Goal: Information Seeking & Learning: Check status

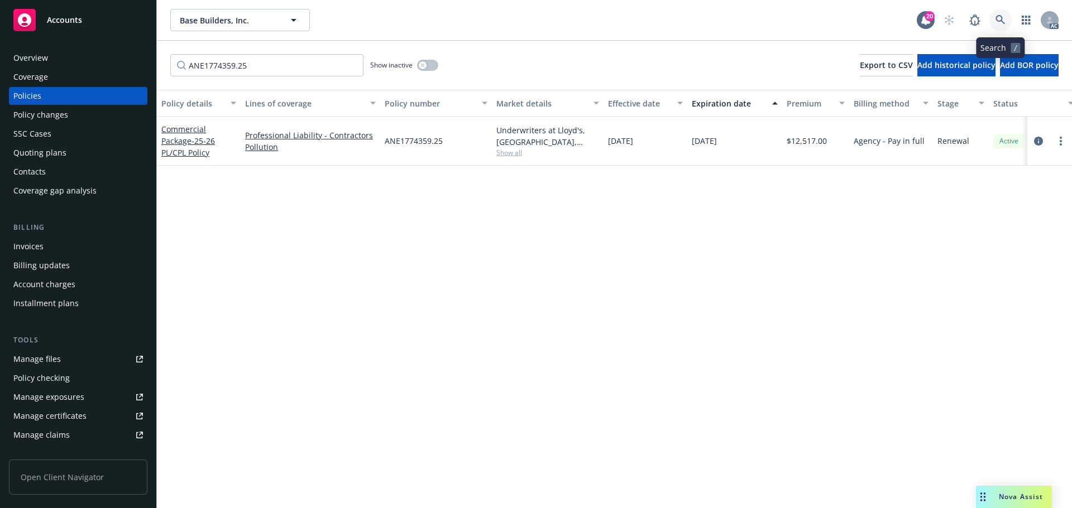
click at [1002, 19] on icon at bounding box center [1000, 20] width 10 height 10
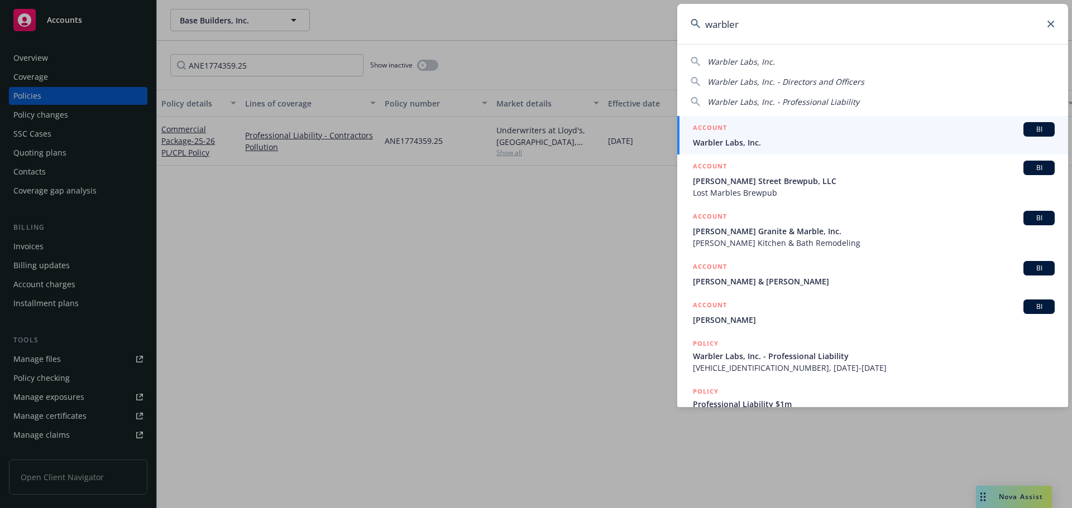
type input "warbler"
click at [753, 141] on span "Warbler Labs, Inc." at bounding box center [874, 143] width 362 height 12
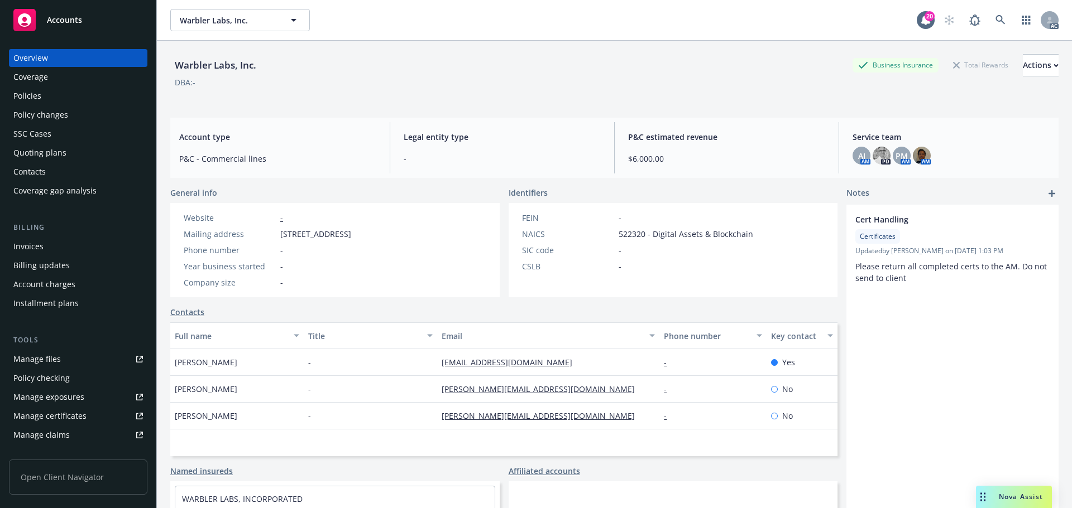
click at [44, 109] on div "Policy changes" at bounding box center [40, 115] width 55 height 18
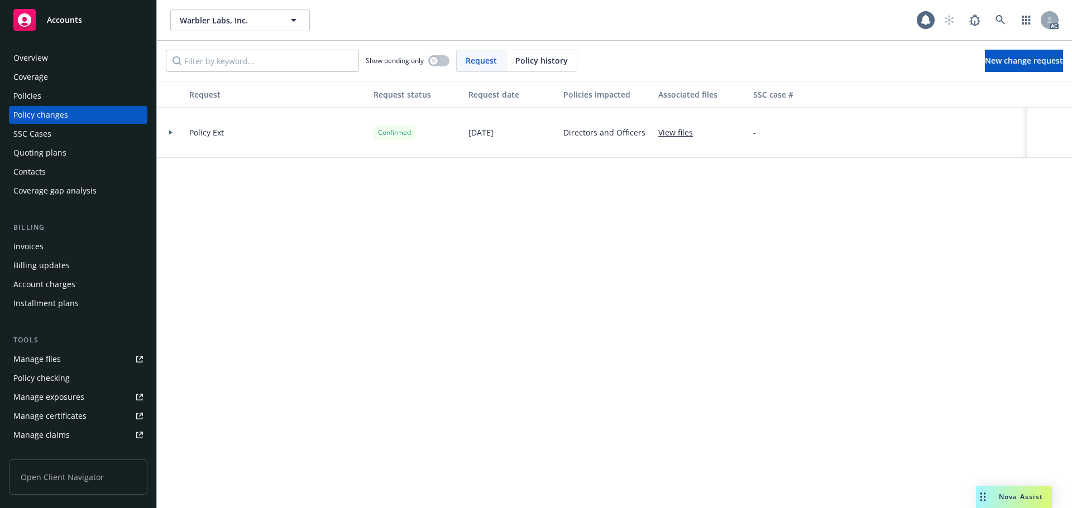
click at [560, 65] on span "Policy history" at bounding box center [541, 61] width 52 height 12
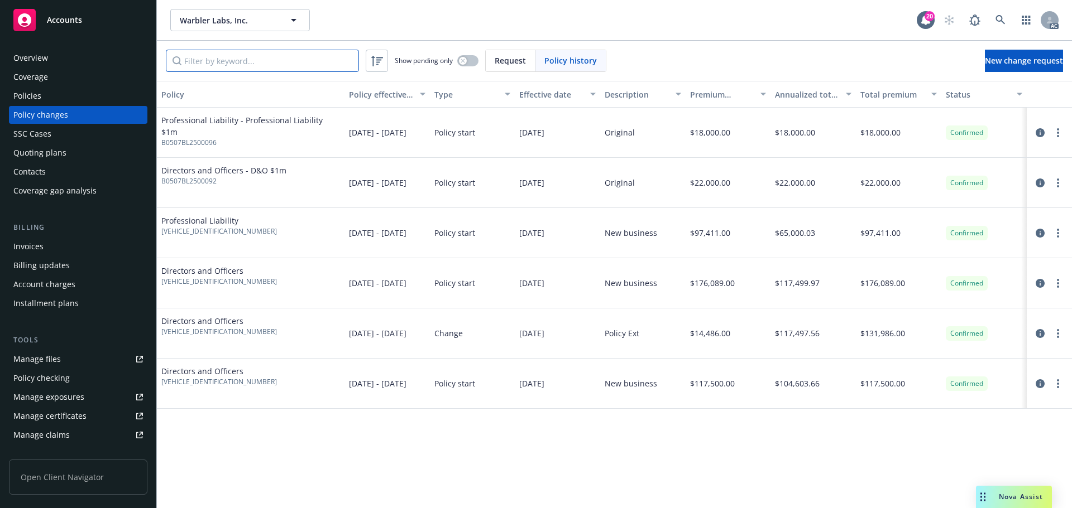
click at [298, 65] on input "Filter by keyword..." at bounding box center [262, 61] width 193 height 22
paste input "BL2500096"
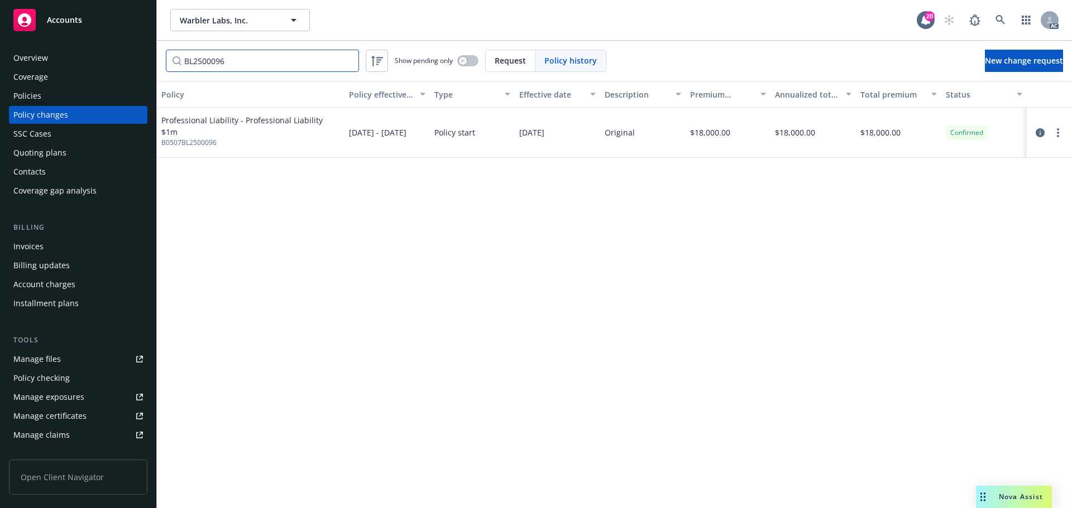
type input "BL2500096"
click at [222, 60] on input "BL2500096" at bounding box center [262, 61] width 193 height 22
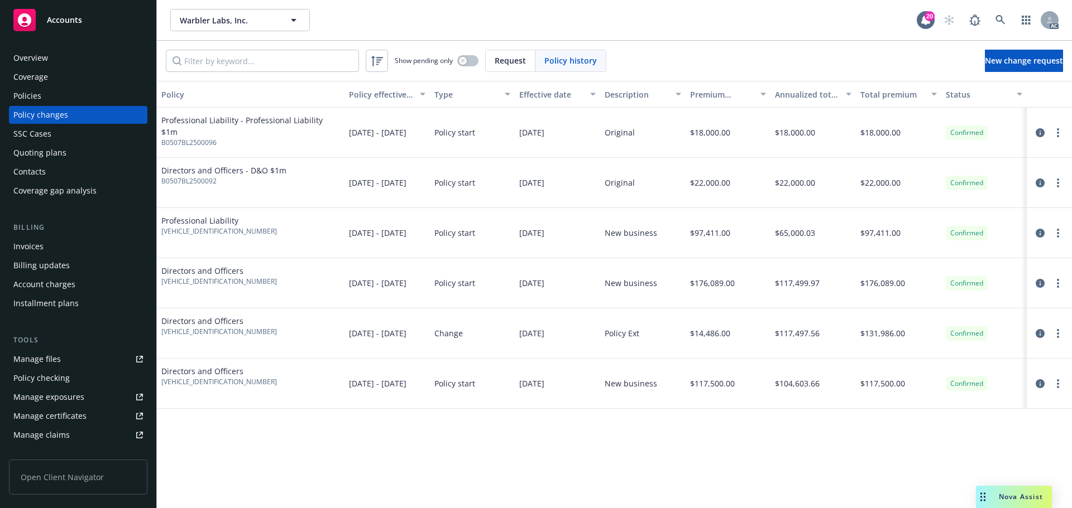
click at [87, 94] on div "Policies" at bounding box center [77, 96] width 129 height 18
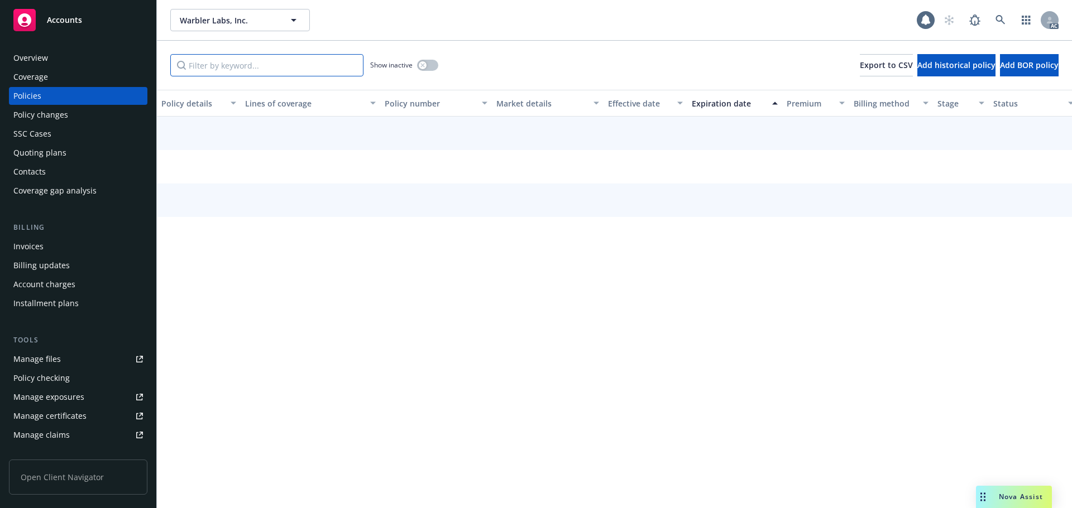
click at [256, 59] on input "Filter by keyword..." at bounding box center [266, 65] width 193 height 22
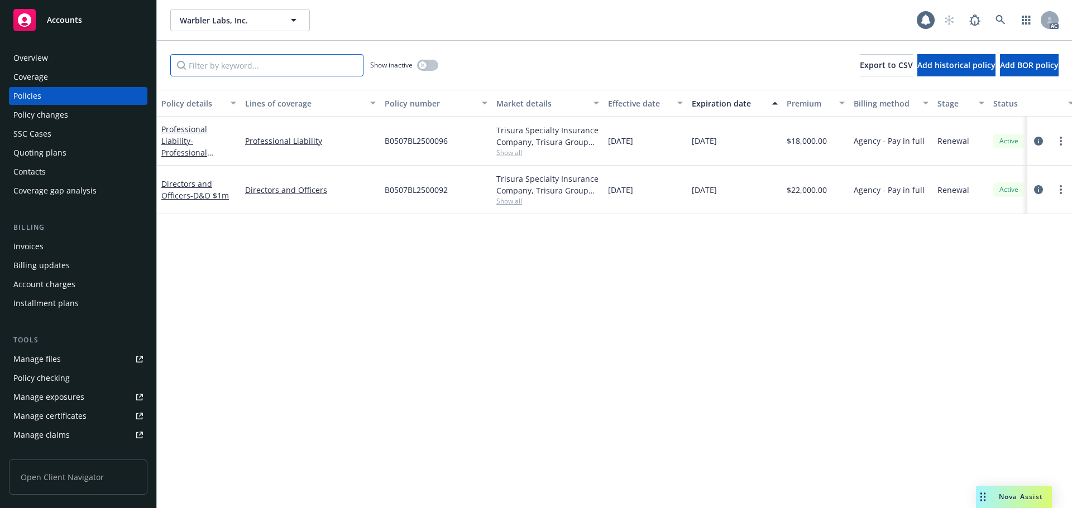
paste input "BL2500096"
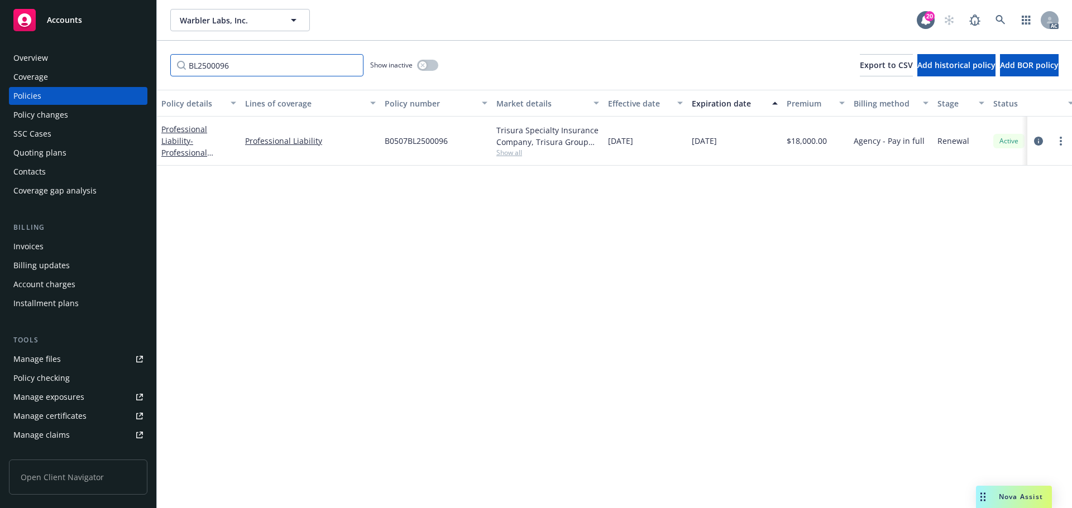
type input "BL2500096"
